Goal: Transaction & Acquisition: Purchase product/service

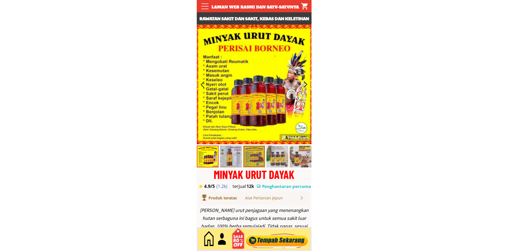
click at [275, 237] on div at bounding box center [277, 239] width 66 height 18
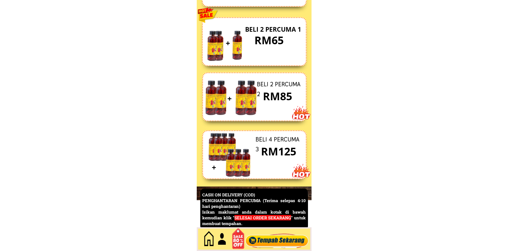
scroll to position [2371, 0]
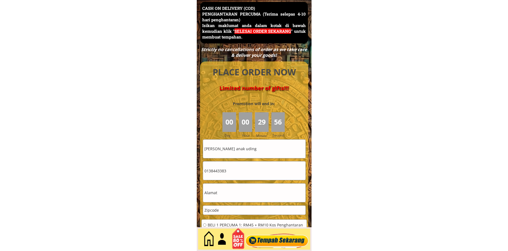
click at [261, 153] on input "[PERSON_NAME] anak uding" at bounding box center [254, 149] width 102 height 19
paste input "[PERSON_NAME]"
type input "[PERSON_NAME]"
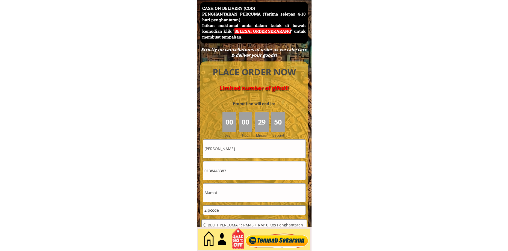
click at [244, 168] on input "0138443383" at bounding box center [254, 171] width 102 height 19
paste input "[PHONE_NUMBER]"
type input "01135314170"
click at [221, 192] on input "text" at bounding box center [254, 193] width 102 height 19
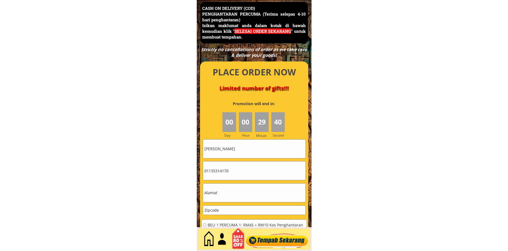
paste input "[STREET_ADDRESS]"
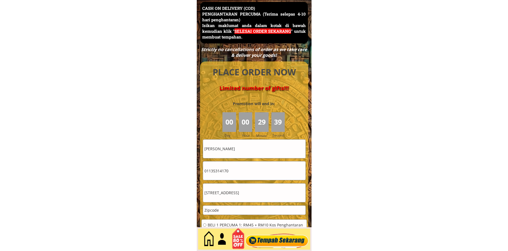
type input "[STREET_ADDRESS]"
click at [223, 211] on input "number" at bounding box center [254, 210] width 102 height 9
paste input "06400"
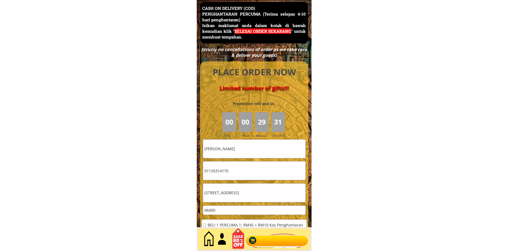
type input "06400"
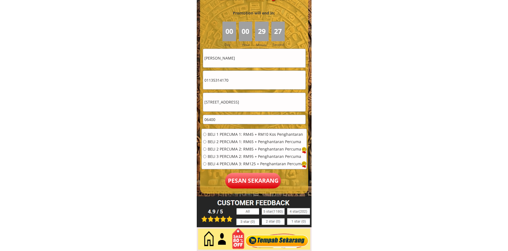
scroll to position [2462, 0]
click at [218, 140] on span "BELI 2 PERCUMA 1: RM65 + Penghantaran Percuma" at bounding box center [256, 142] width 96 height 4
radio input "true"
click at [249, 182] on p "Pesan sekarang" at bounding box center [253, 181] width 56 height 16
